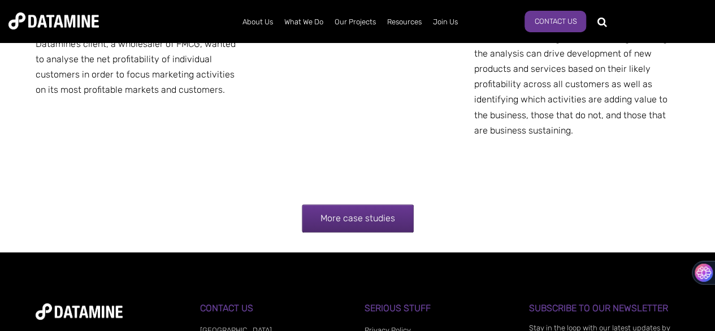
scroll to position [2317, 0]
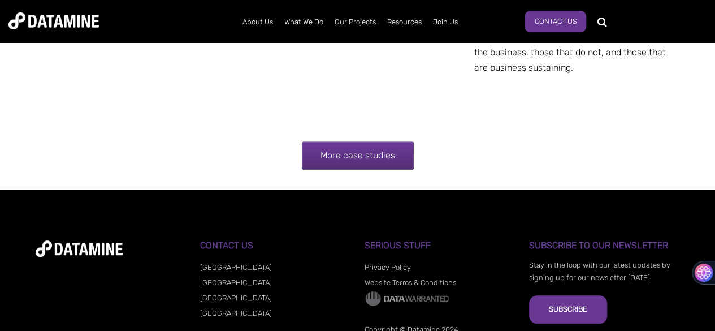
click at [387, 150] on link "More case studies" at bounding box center [358, 155] width 112 height 28
